Goal: Task Accomplishment & Management: Manage account settings

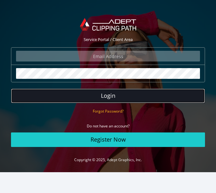
click at [114, 94] on button "Login" at bounding box center [108, 96] width 194 height 14
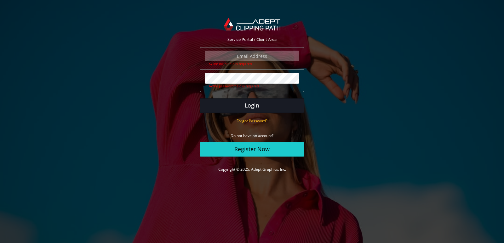
type input "manager@adeptgraphics.com"
click at [247, 106] on button "Login" at bounding box center [252, 106] width 104 height 14
